Goal: Find contact information: Find contact information

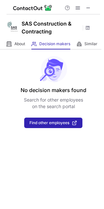
drag, startPoint x: 88, startPoint y: 8, endPoint x: 61, endPoint y: 4, distance: 27.1
click at [88, 8] on span at bounding box center [88, 7] width 5 height 5
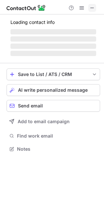
scroll to position [148, 104]
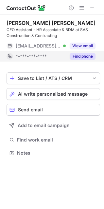
click at [83, 58] on button "Find phone" at bounding box center [83, 56] width 26 height 7
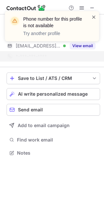
click at [92, 18] on span at bounding box center [93, 17] width 5 height 7
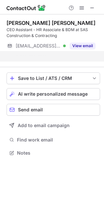
scroll to position [138, 104]
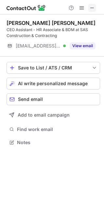
click at [92, 9] on span at bounding box center [92, 7] width 5 height 5
